Goal: Information Seeking & Learning: Learn about a topic

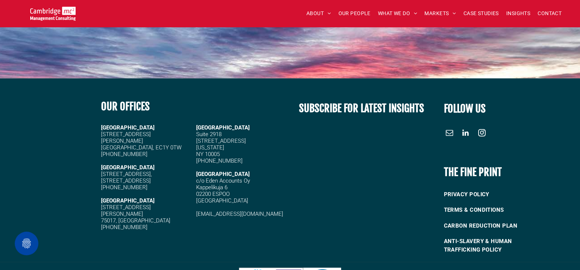
scroll to position [1165, 0]
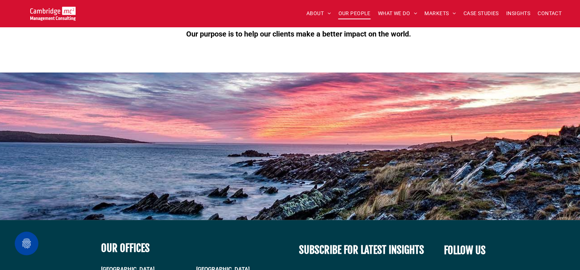
click at [353, 14] on span "OUR PEOPLE" at bounding box center [354, 13] width 32 height 11
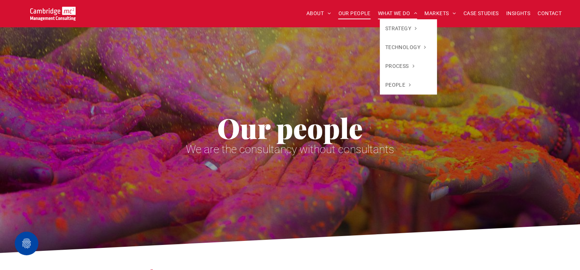
click at [387, 18] on span "WHAT WE DO" at bounding box center [397, 13] width 39 height 11
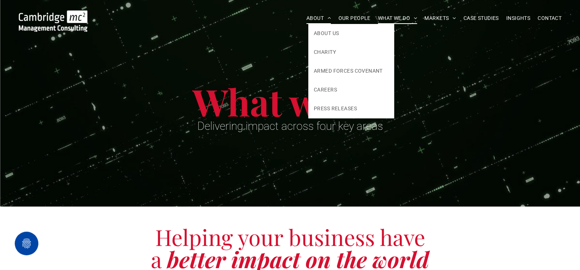
click at [320, 18] on span "ABOUT" at bounding box center [318, 18] width 25 height 11
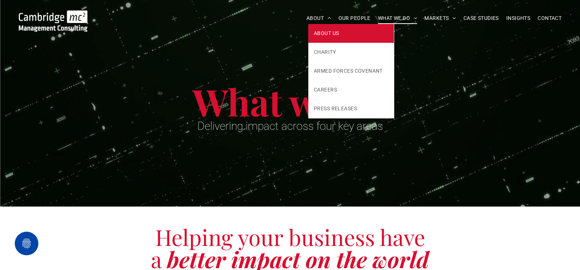
click at [321, 32] on span "ABOUT US" at bounding box center [326, 33] width 25 height 8
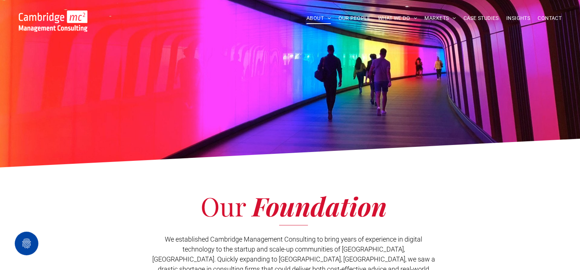
click at [43, 17] on img at bounding box center [53, 20] width 69 height 21
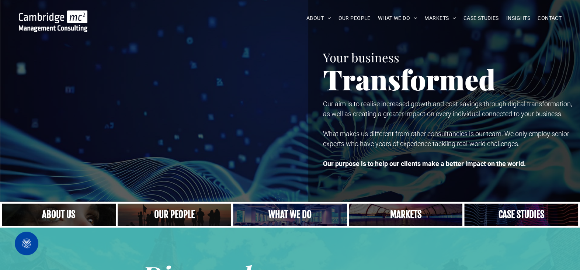
click at [185, 216] on link "A crowd in silhouette at sunset, on a rise or lookout point" at bounding box center [174, 215] width 121 height 24
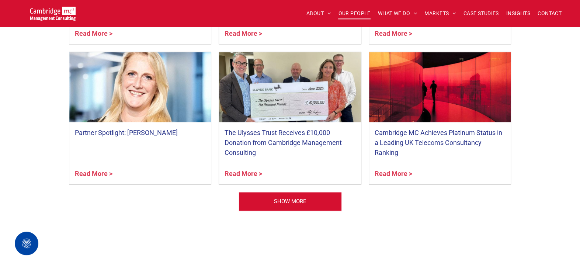
scroll to position [3024, 0]
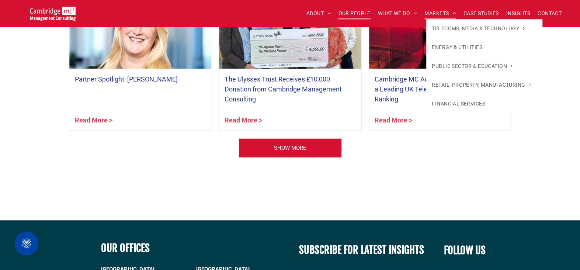
click at [435, 11] on span "MARKETS" at bounding box center [439, 13] width 31 height 11
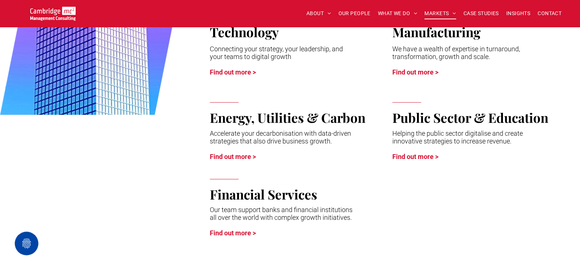
scroll to position [295, 0]
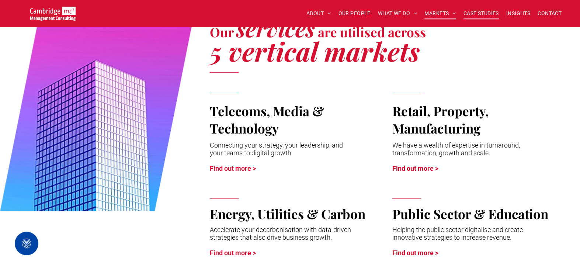
click at [485, 12] on span "CASE STUDIES" at bounding box center [481, 13] width 35 height 11
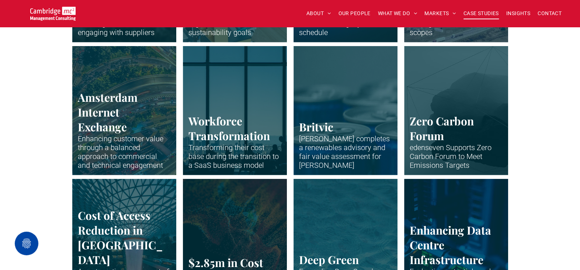
scroll to position [1401, 0]
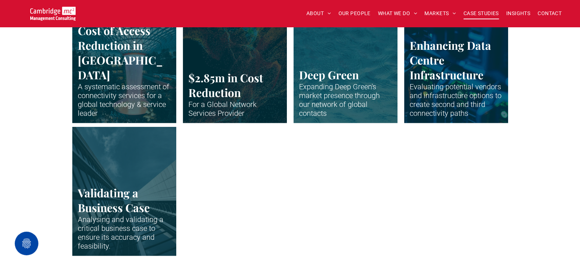
scroll to position [1622, 0]
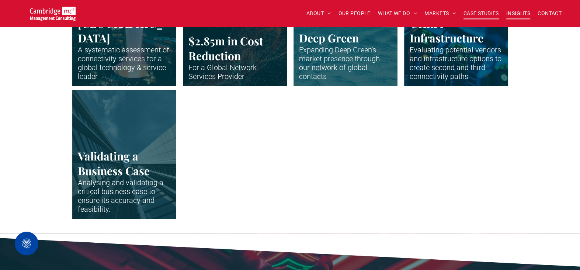
click at [516, 11] on span "INSIGHTS" at bounding box center [518, 13] width 24 height 11
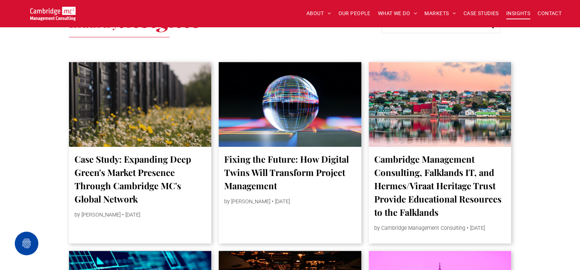
scroll to position [406, 0]
